Goal: Information Seeking & Learning: Check status

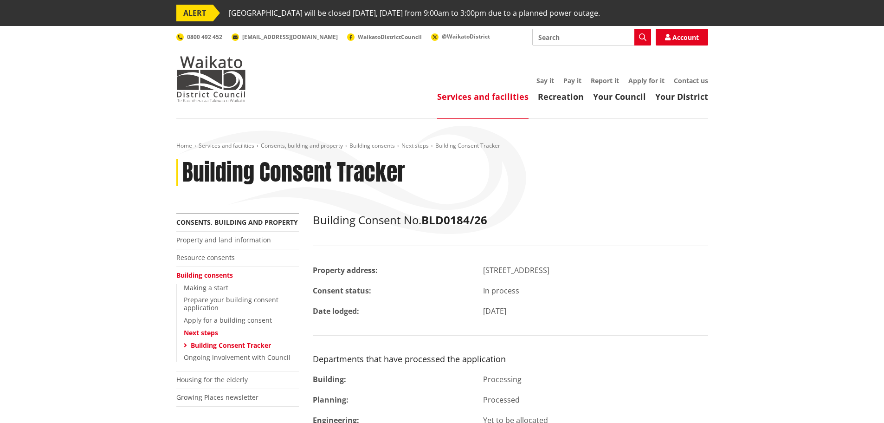
scroll to position [46, 0]
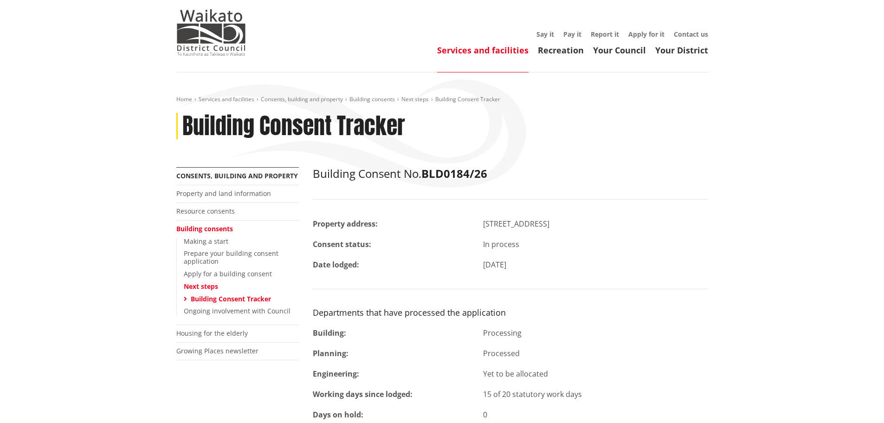
click at [449, 101] on span "Building Consent Tracker" at bounding box center [467, 99] width 65 height 8
click at [482, 100] on span "Building Consent Tracker" at bounding box center [467, 99] width 65 height 8
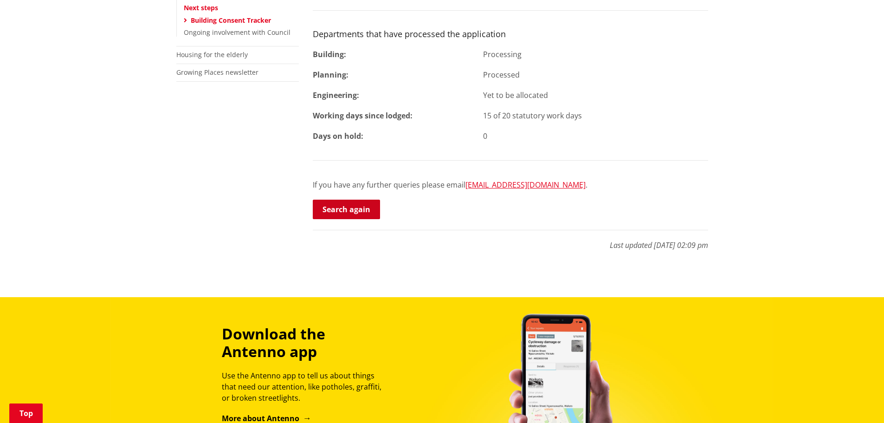
click at [351, 211] on link "Search again" at bounding box center [346, 209] width 67 height 19
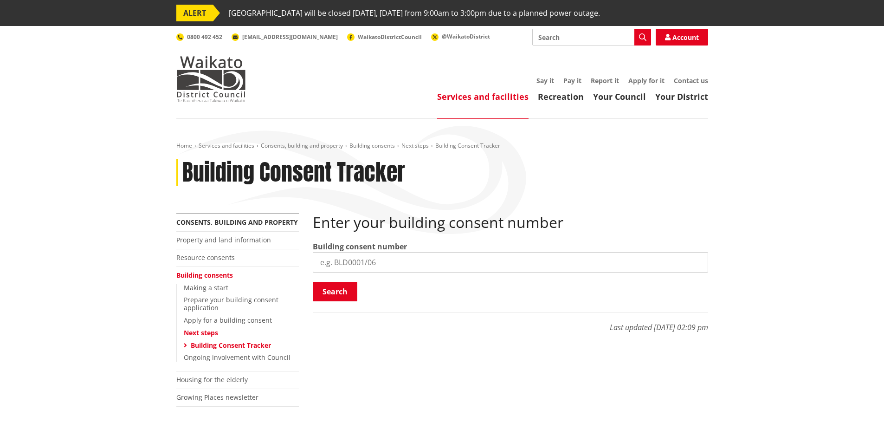
click at [467, 265] on input "search" at bounding box center [511, 262] width 396 height 20
type input "BLD0207/26"
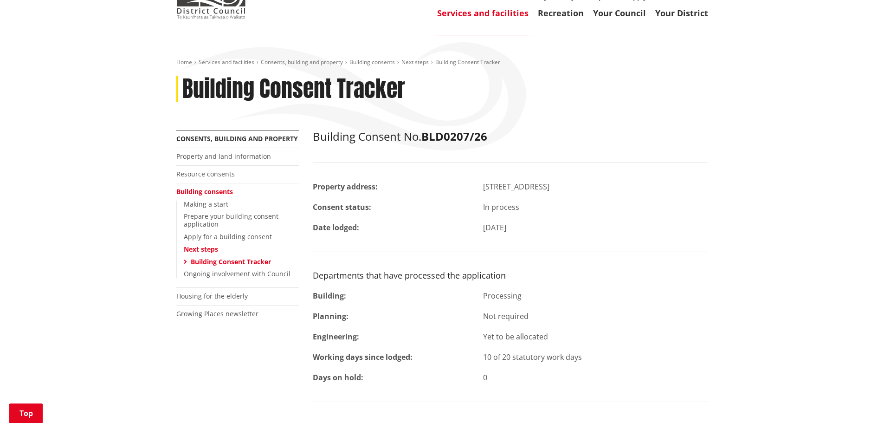
scroll to position [186, 0]
